Goal: Find specific page/section: Find specific page/section

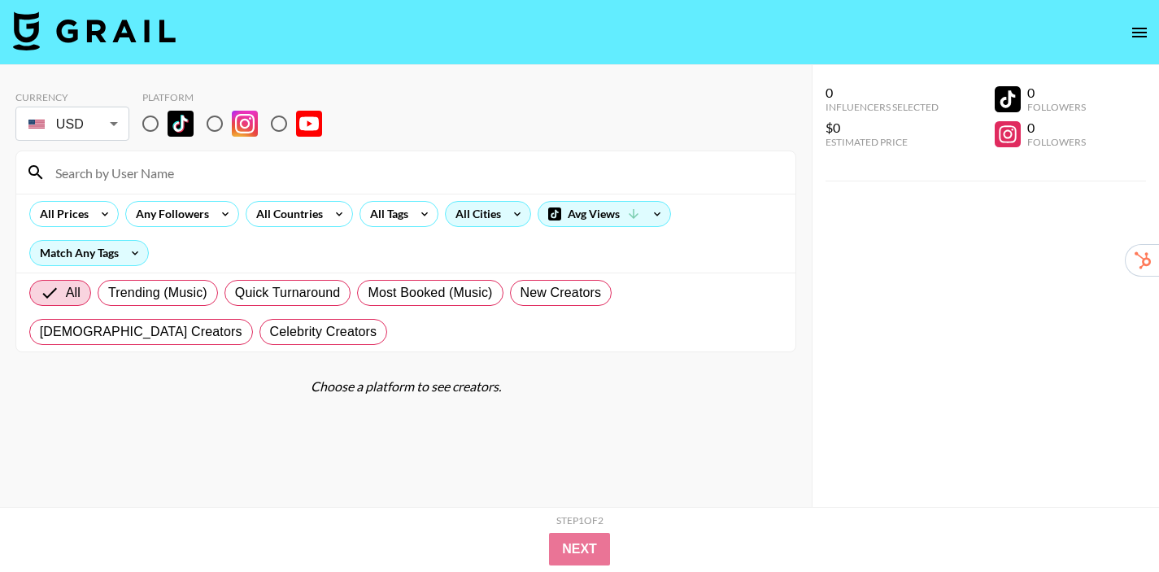
click at [485, 220] on div "All Cities" at bounding box center [475, 214] width 59 height 24
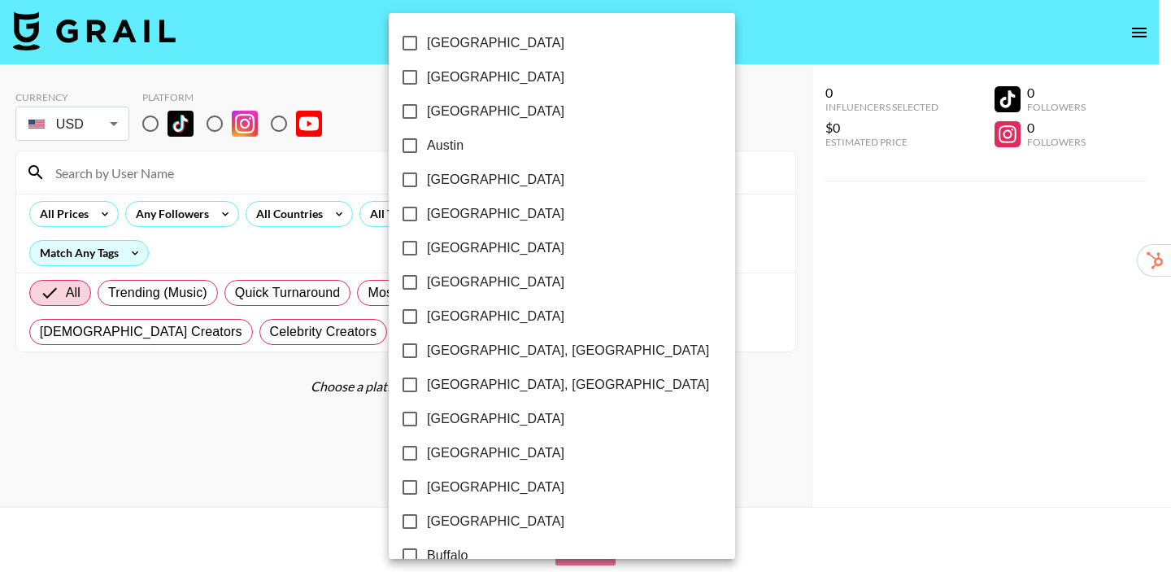
click at [337, 242] on div at bounding box center [585, 286] width 1171 height 572
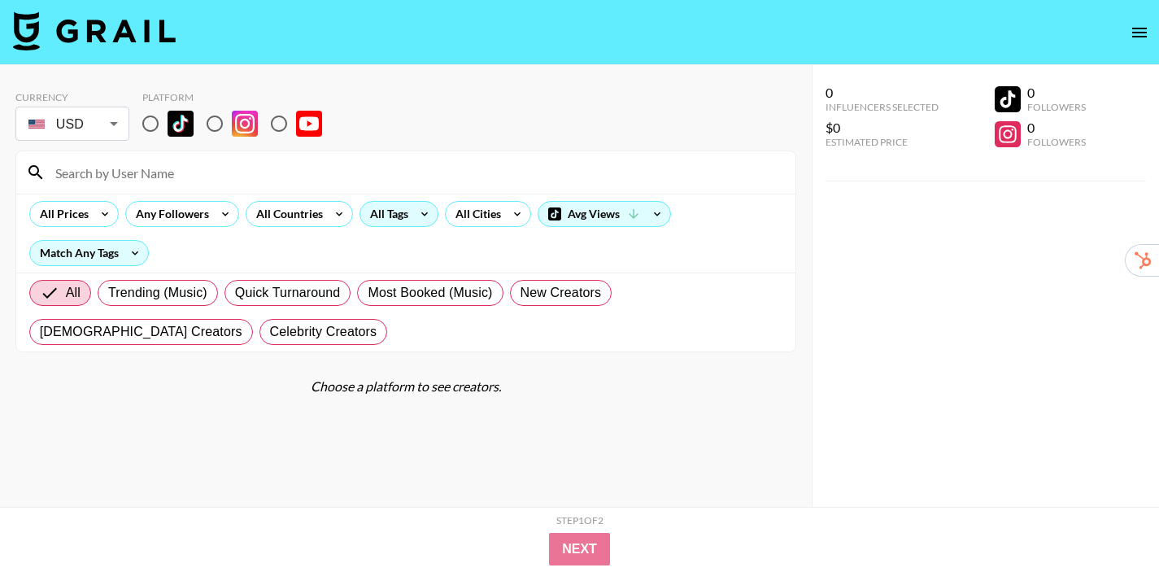
click at [420, 215] on icon at bounding box center [424, 214] width 26 height 24
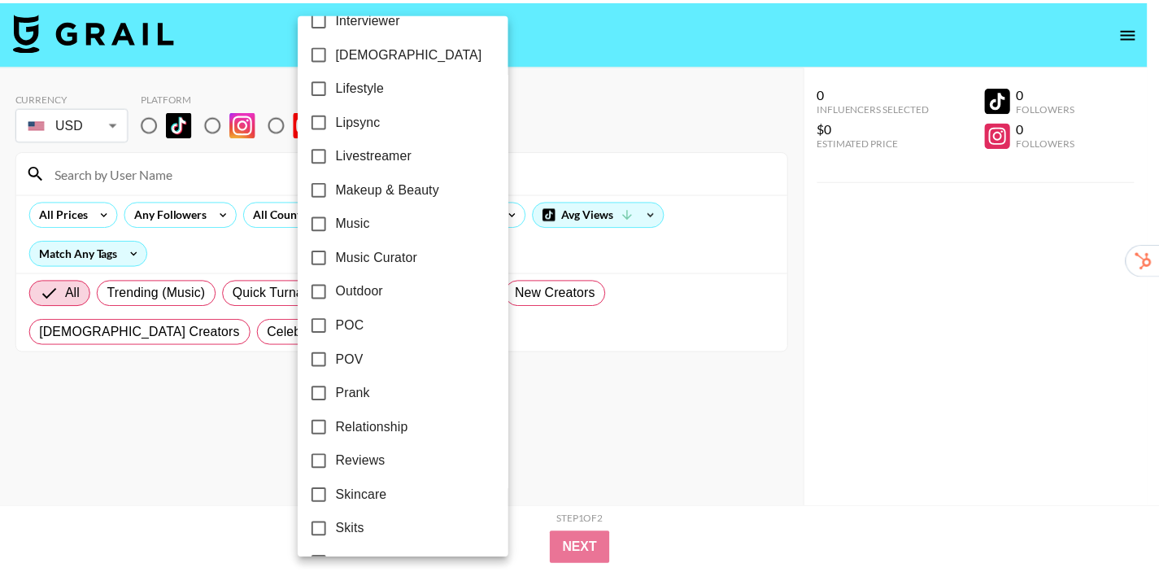
scroll to position [778, 0]
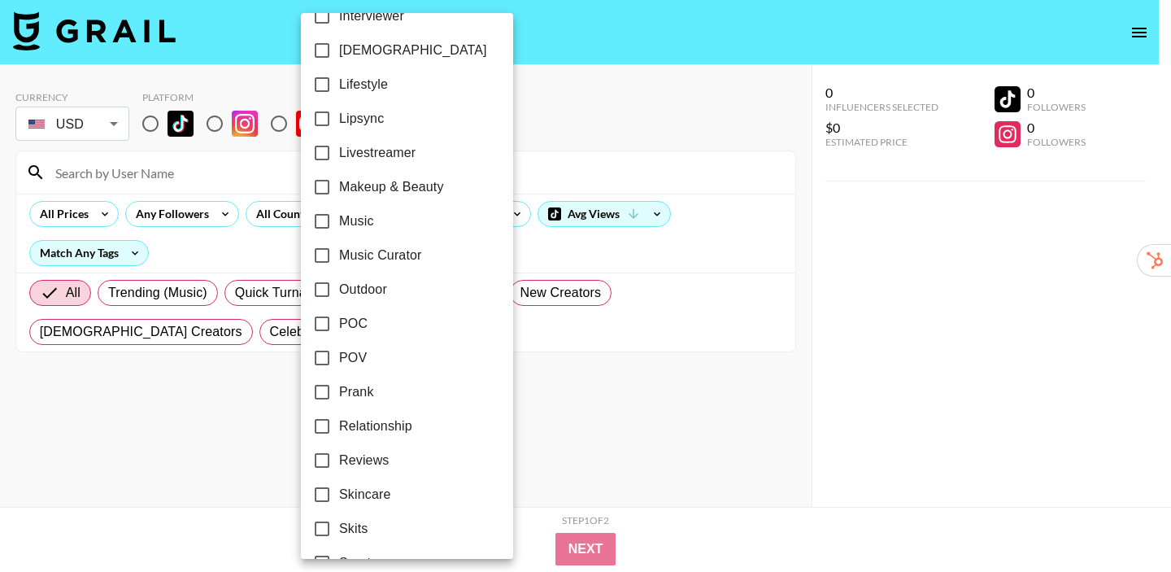
click at [389, 253] on span "Music Curator" at bounding box center [380, 256] width 83 height 20
click at [339, 253] on input "Music Curator" at bounding box center [322, 255] width 34 height 34
checkbox input "true"
click at [564, 333] on div at bounding box center [585, 286] width 1171 height 572
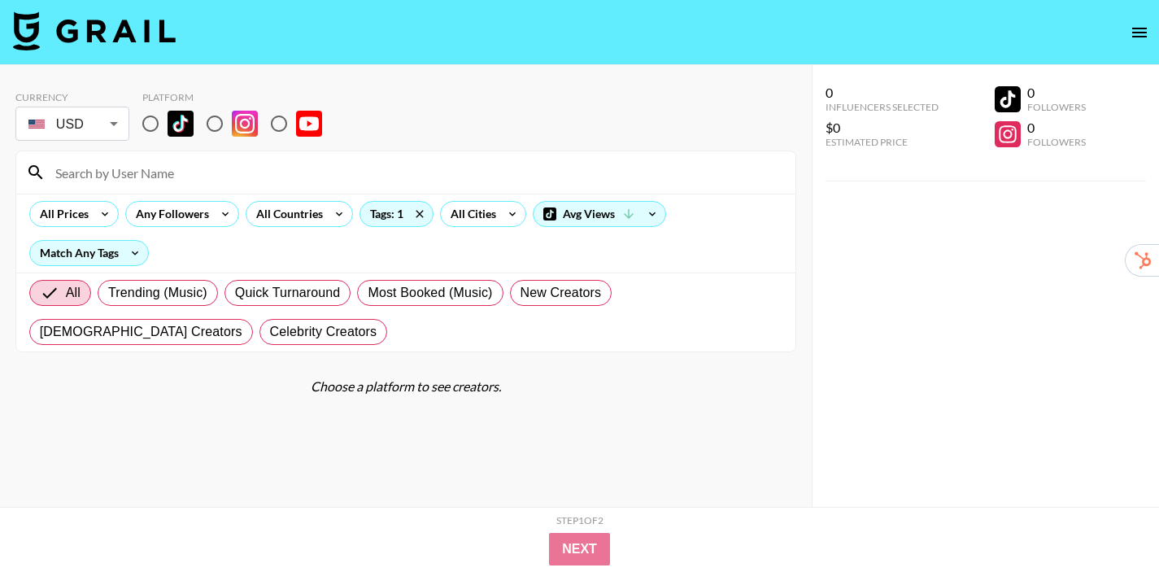
click at [149, 128] on input "radio" at bounding box center [150, 124] width 34 height 34
radio input "true"
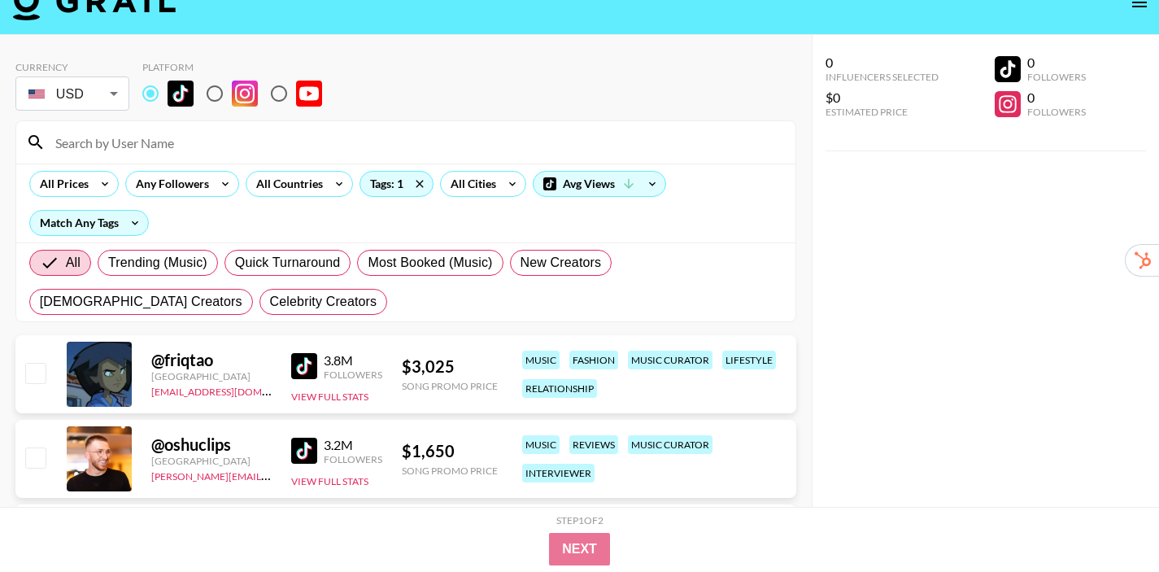
scroll to position [110, 0]
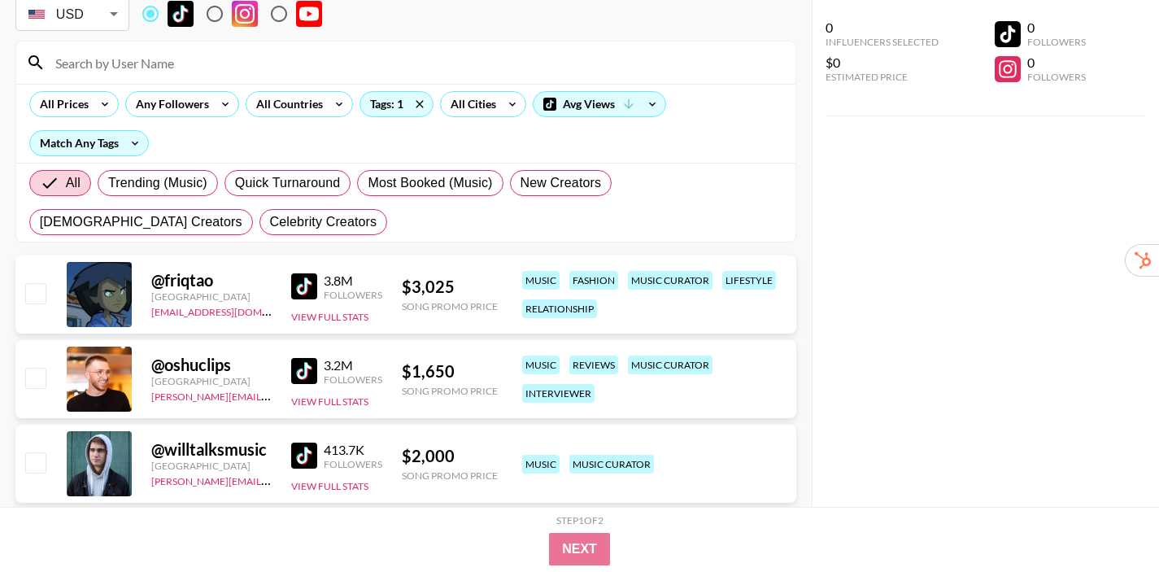
click at [305, 289] on img at bounding box center [304, 286] width 26 height 26
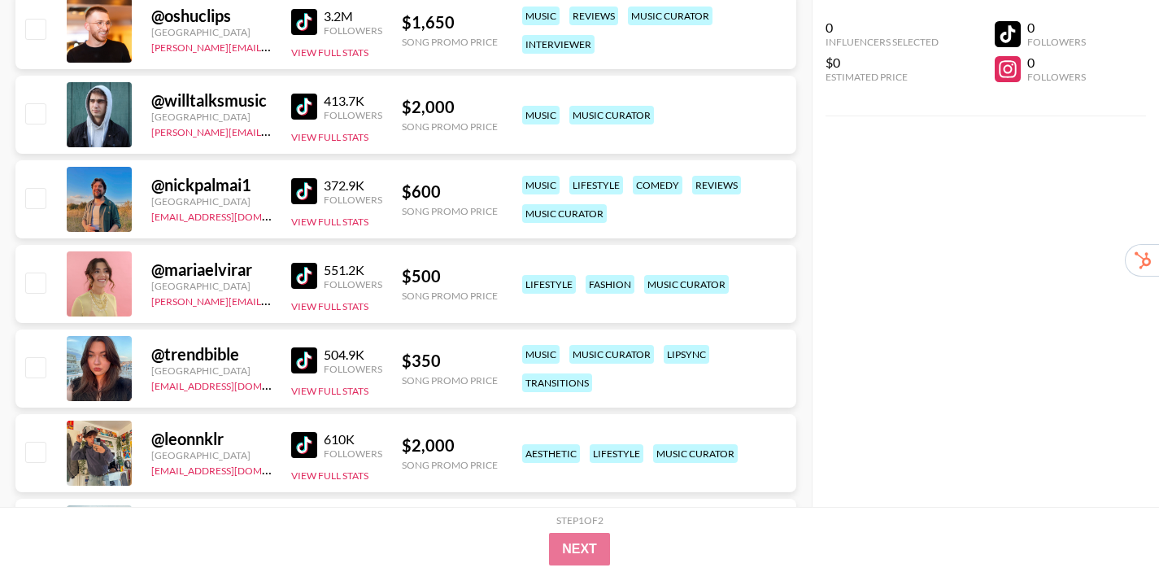
scroll to position [502, 0]
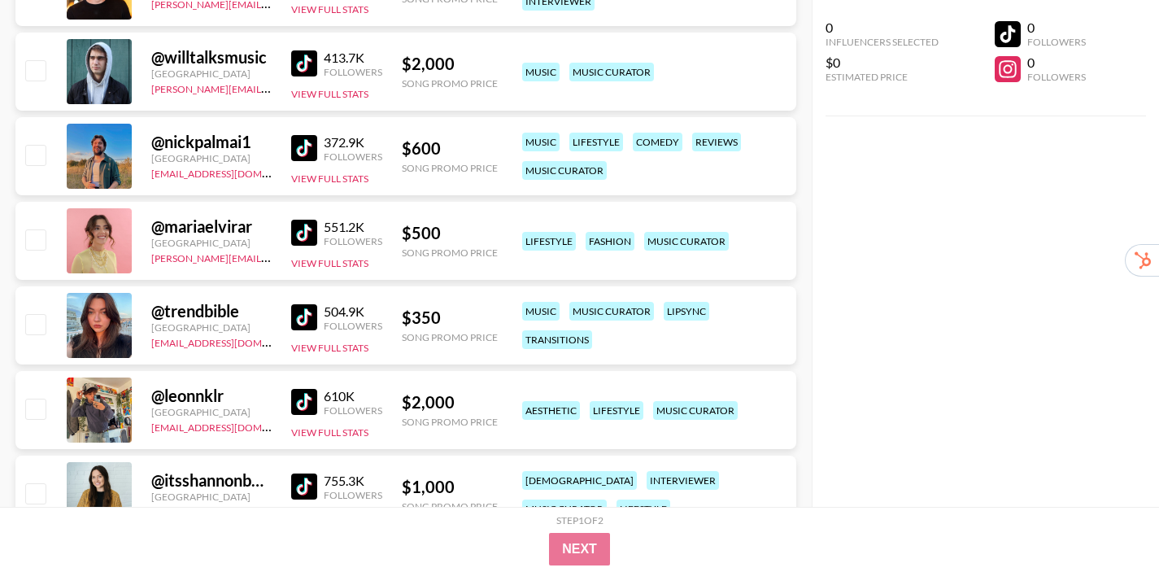
click at [311, 322] on img at bounding box center [304, 317] width 26 height 26
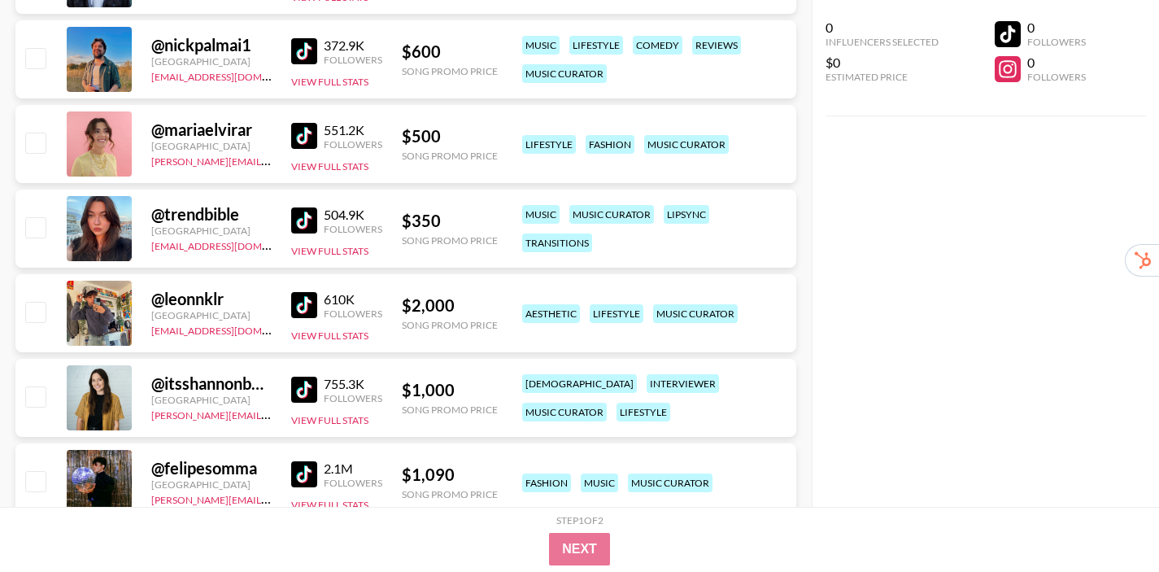
scroll to position [611, 0]
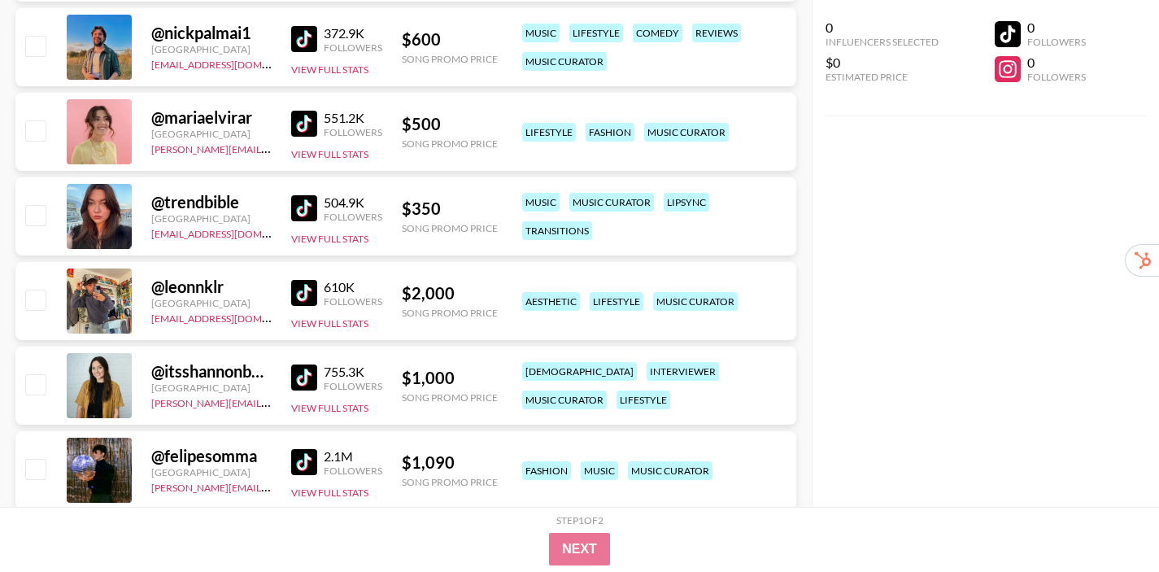
click at [307, 381] on img at bounding box center [304, 377] width 26 height 26
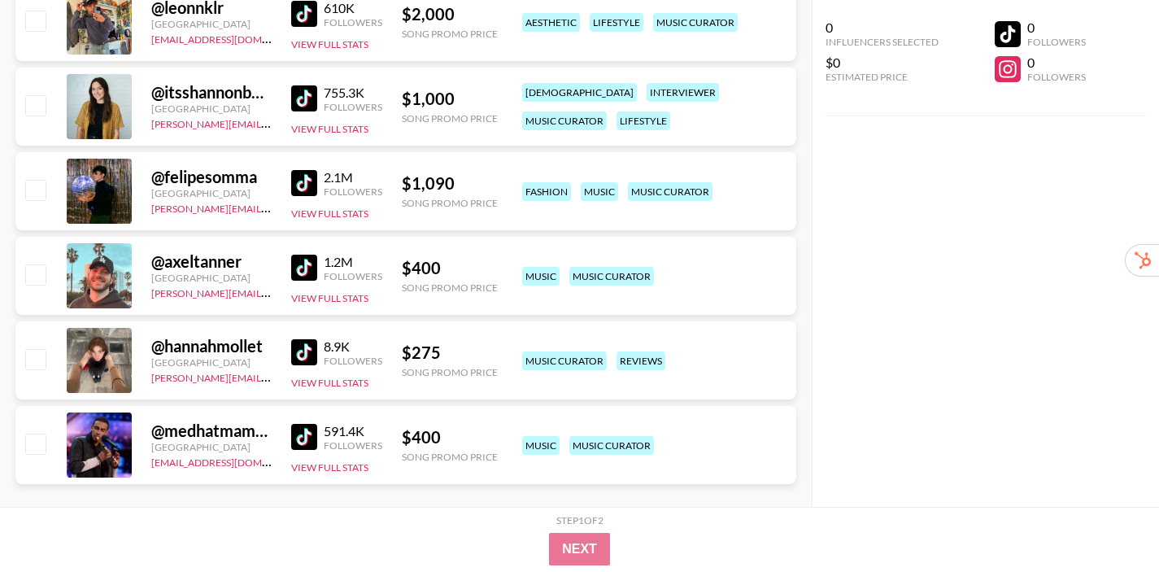
scroll to position [889, 0]
